Goal: Information Seeking & Learning: Understand process/instructions

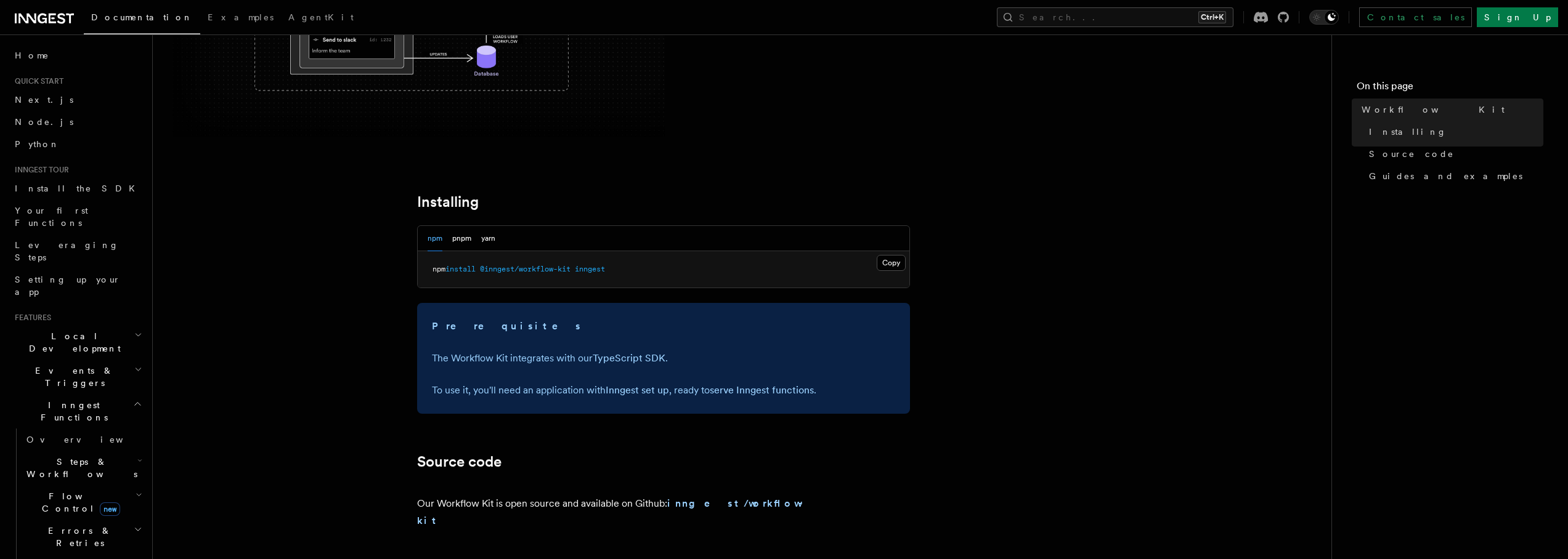
scroll to position [369, 0]
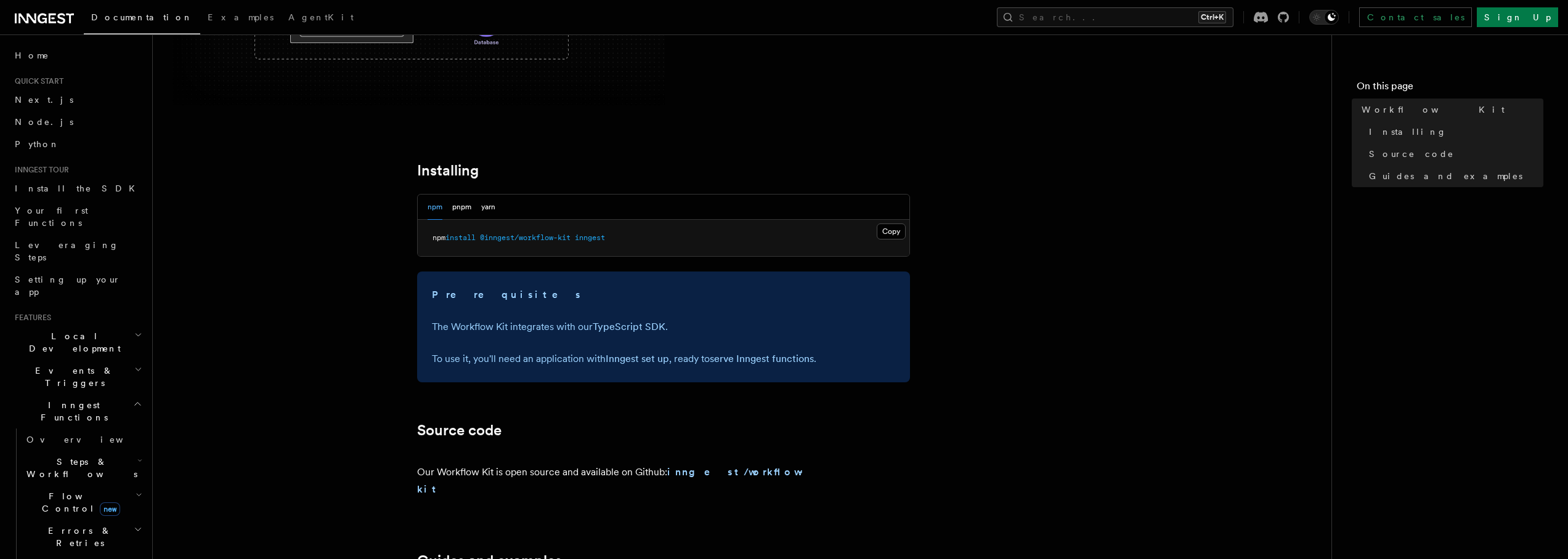
click at [571, 237] on span "@inngest/workflow-kit" at bounding box center [525, 237] width 91 height 8
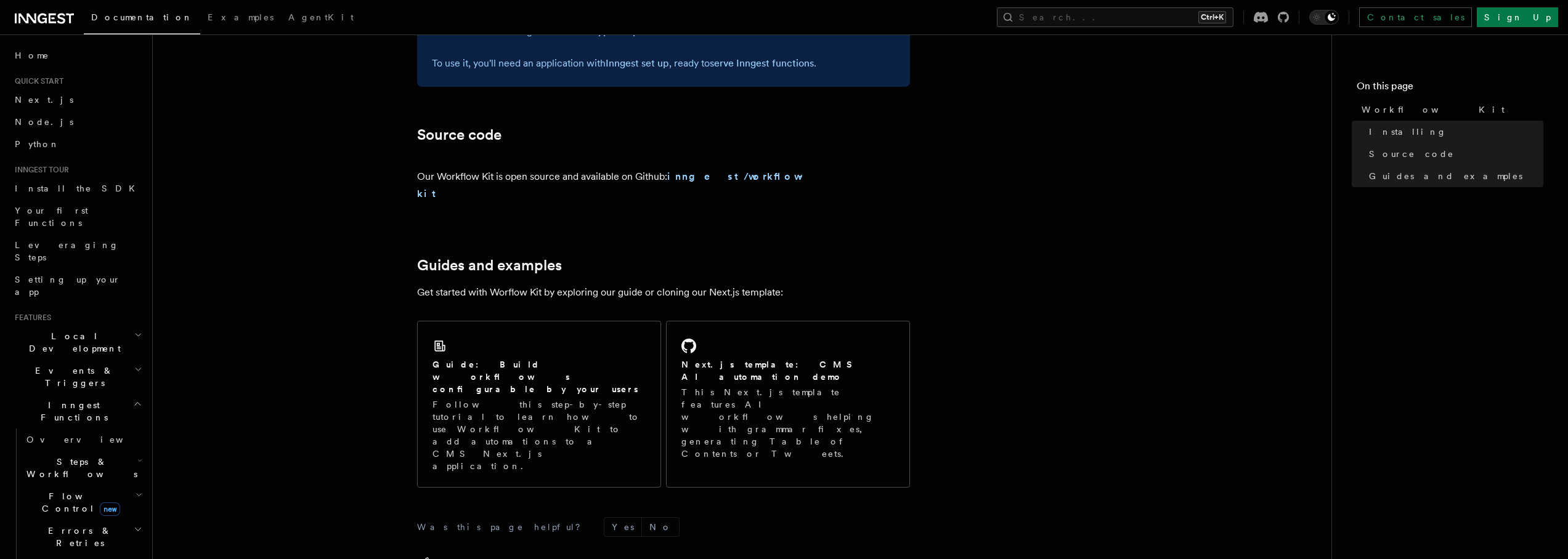
scroll to position [750, 0]
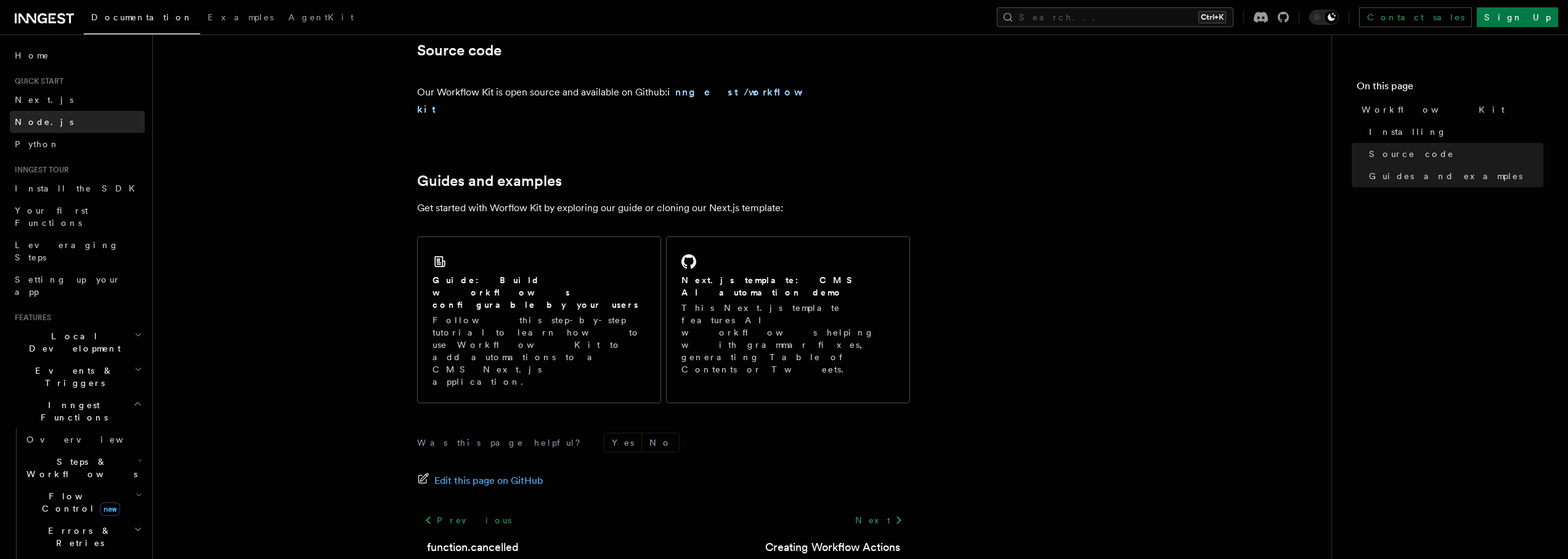
click at [65, 127] on link "Node.js" at bounding box center [77, 122] width 135 height 22
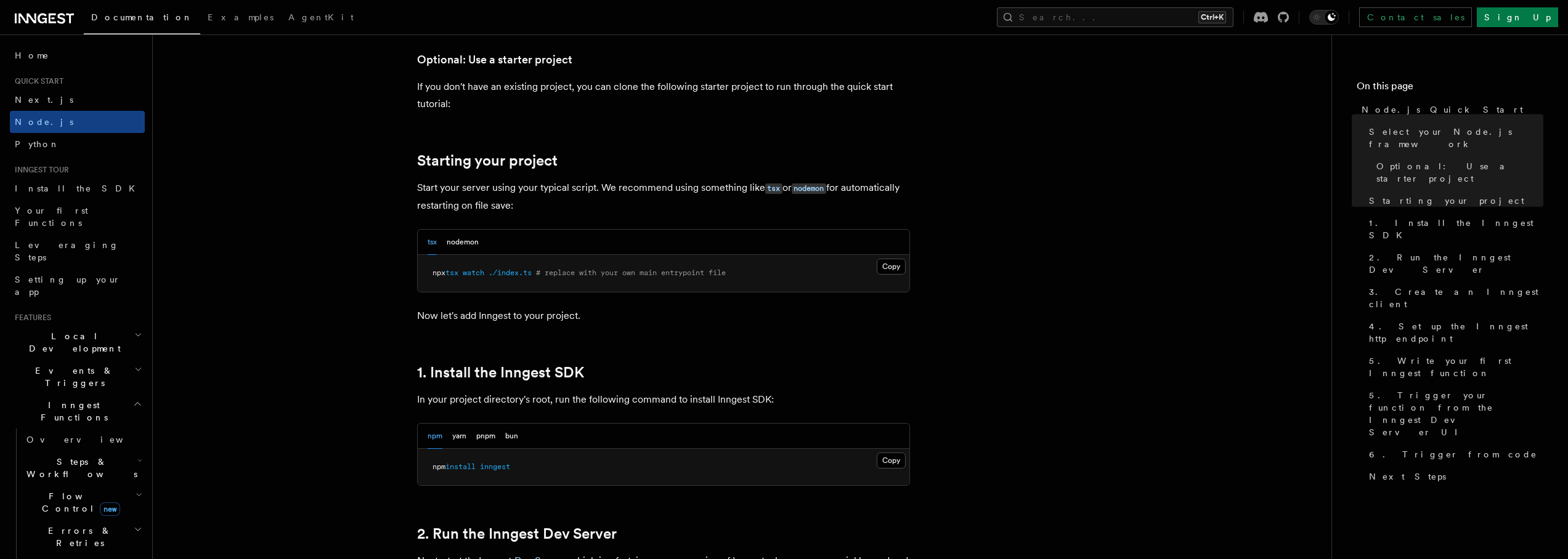
scroll to position [518, 0]
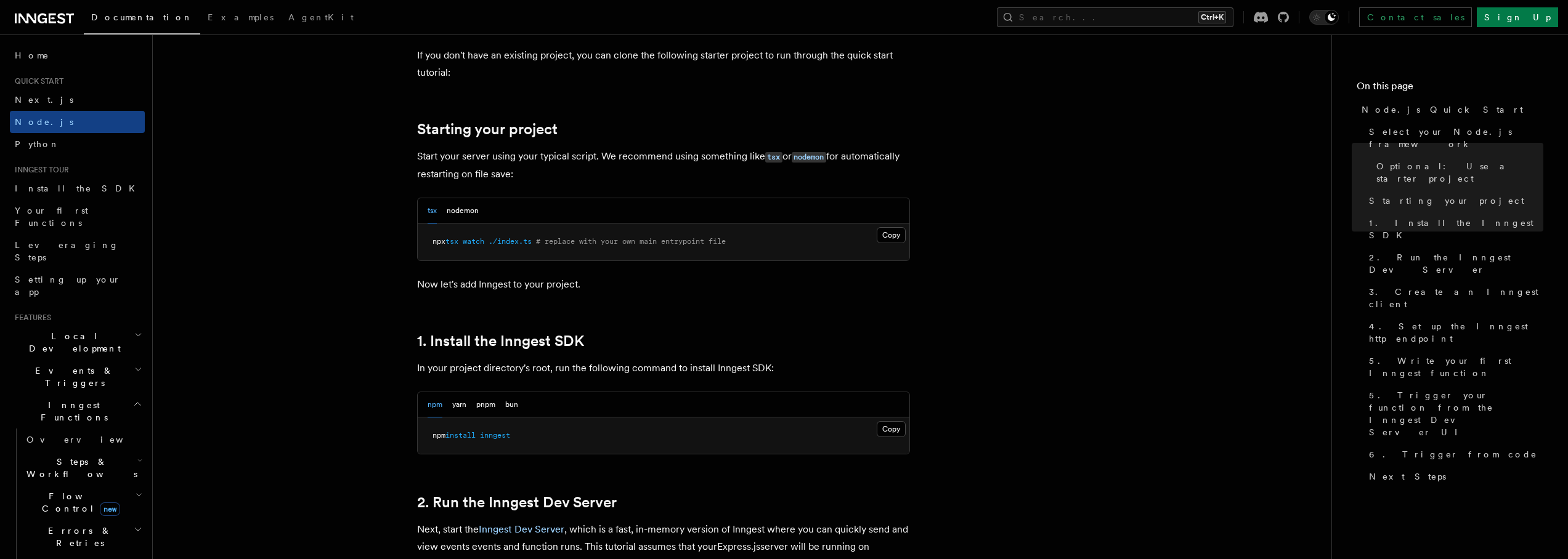
click at [559, 239] on span "# replace with your own main entrypoint file" at bounding box center [630, 241] width 190 height 8
click at [560, 239] on span "# replace with your own main entrypoint file" at bounding box center [630, 241] width 190 height 8
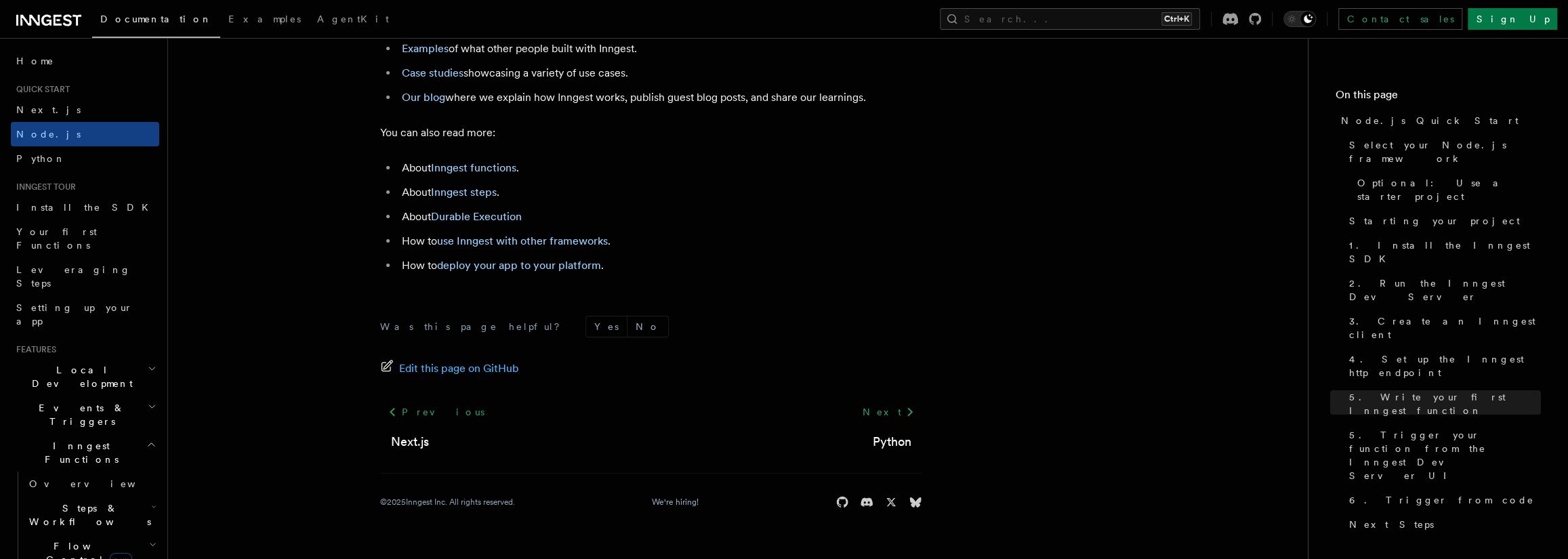
scroll to position [8574, 0]
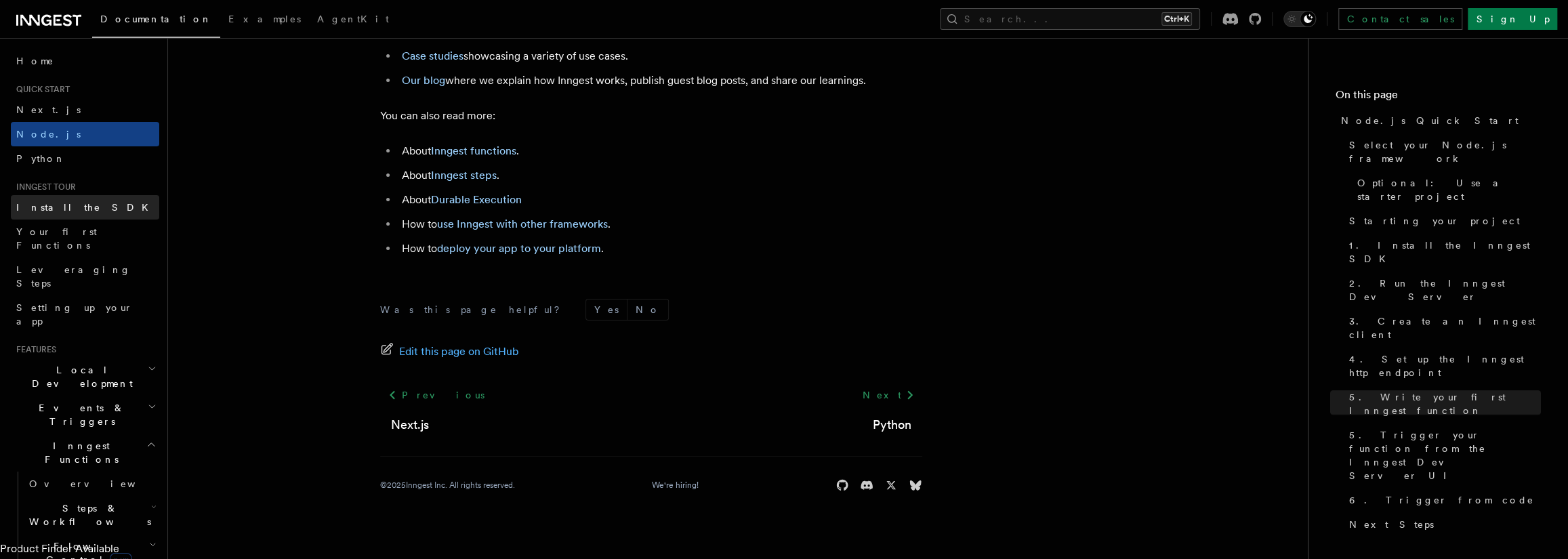
click at [54, 210] on span "Install the SDK" at bounding box center [86, 207] width 140 height 11
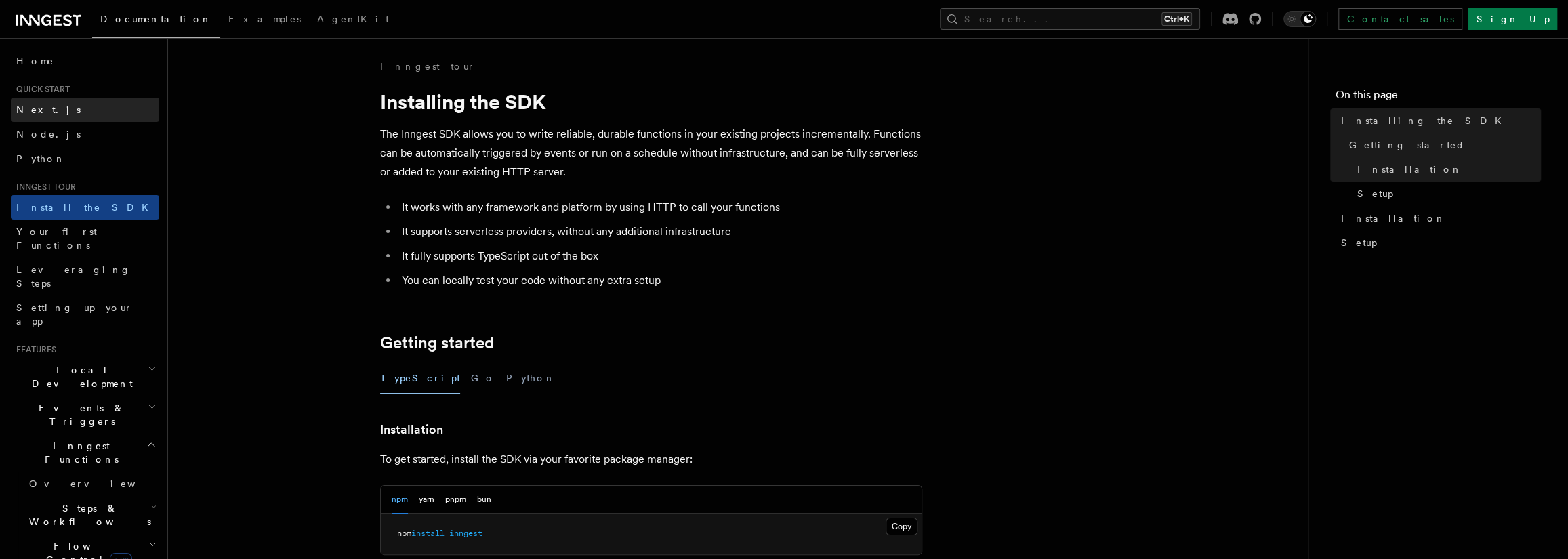
click at [82, 111] on link "Next.js" at bounding box center [85, 110] width 148 height 24
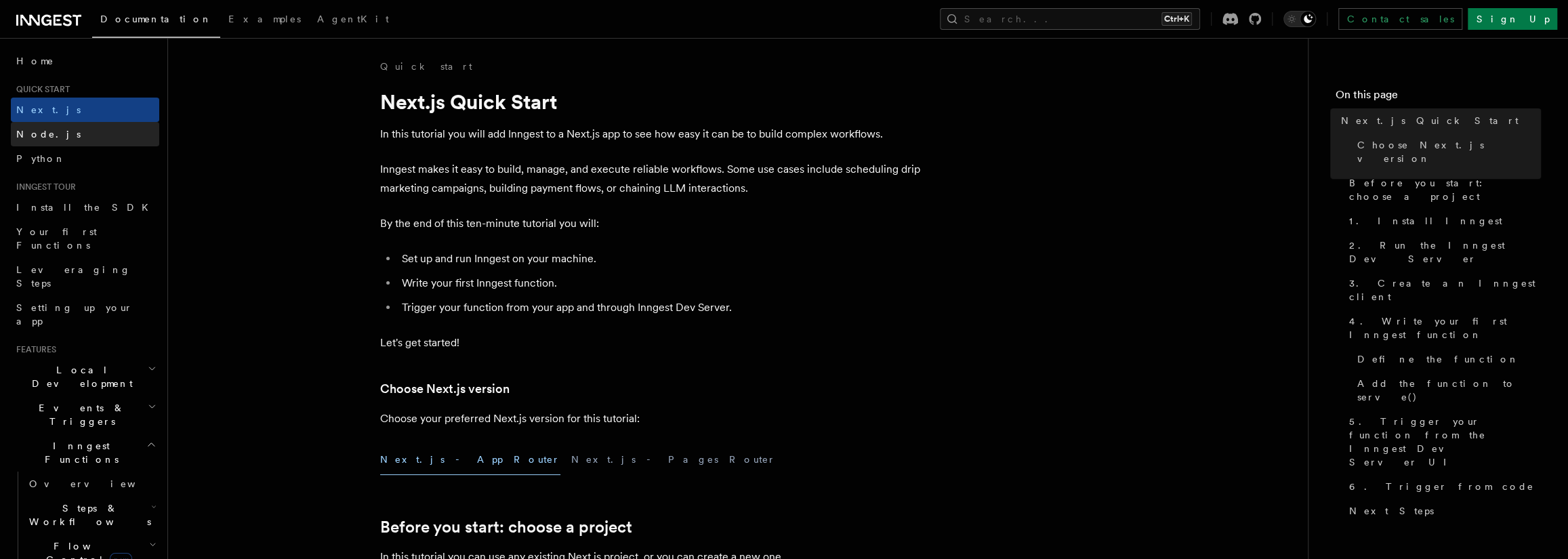
click at [73, 137] on link "Node.js" at bounding box center [85, 134] width 148 height 24
